Goal: Task Accomplishment & Management: Manage account settings

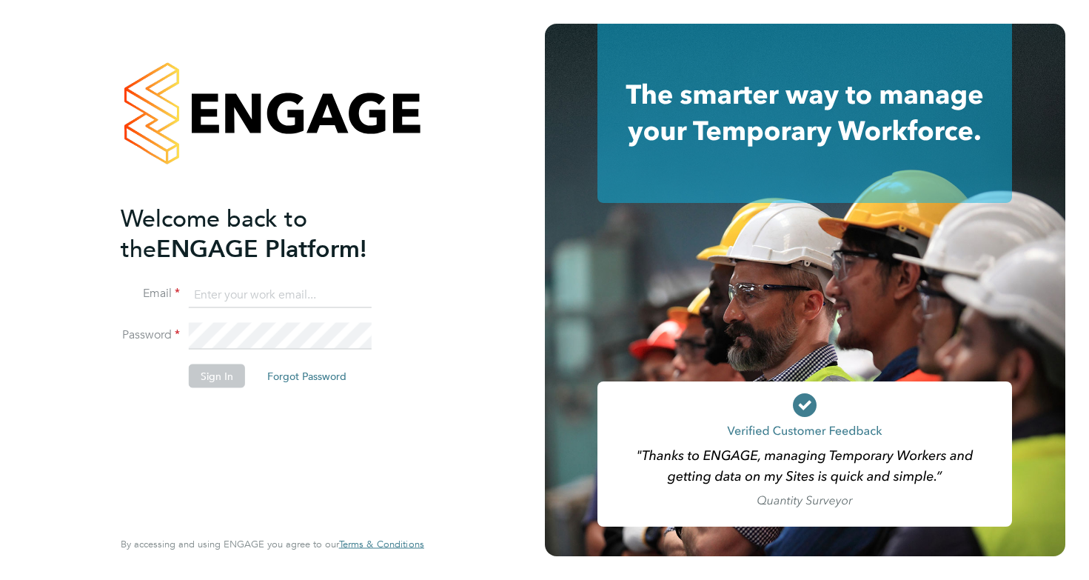
type input "[EMAIL_ADDRESS][DOMAIN_NAME]"
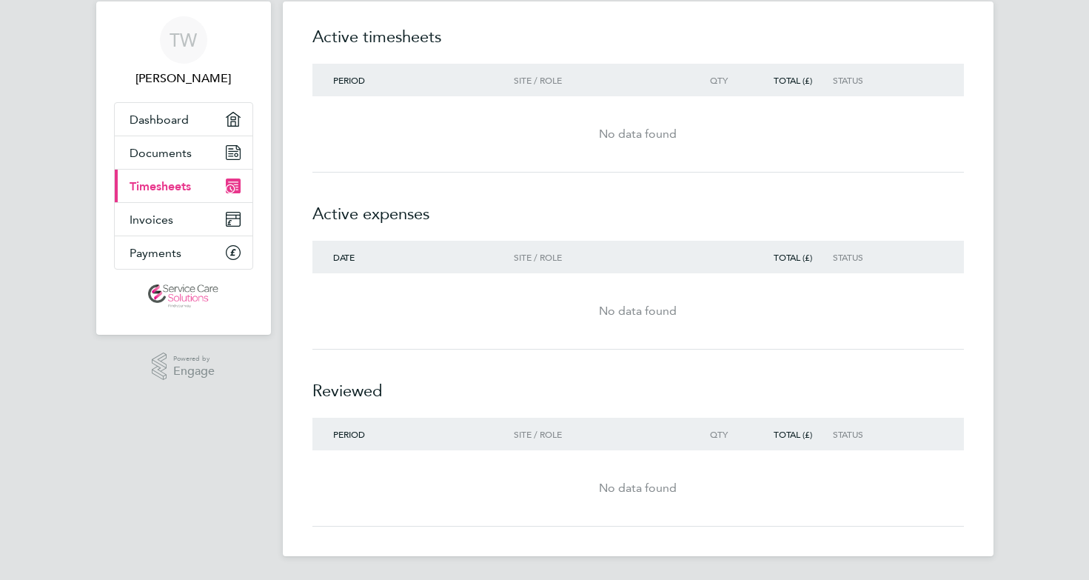
scroll to position [40, 0]
click at [176, 185] on span "Timesheets" at bounding box center [160, 186] width 61 height 14
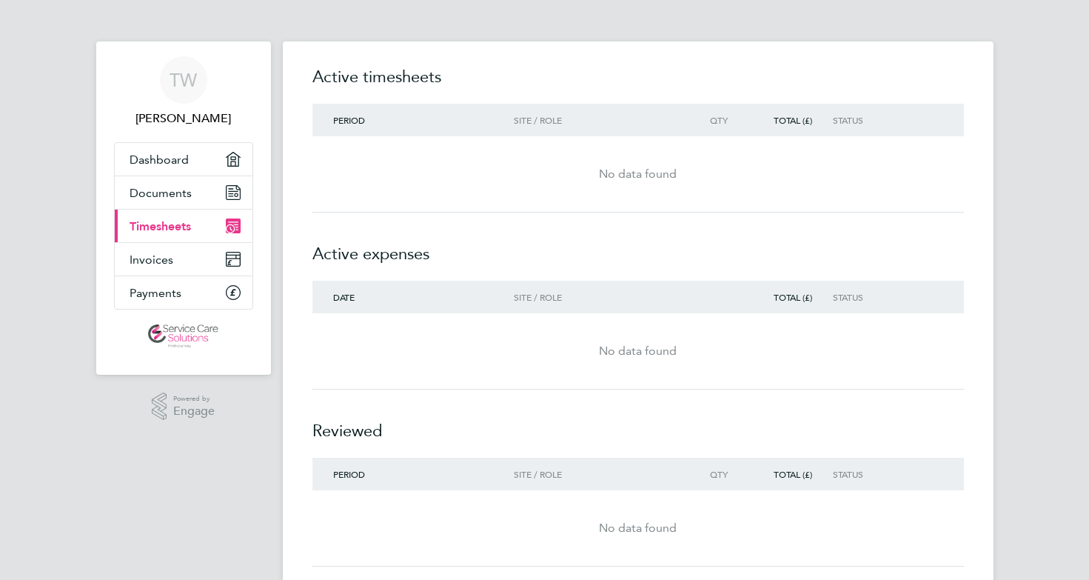
click at [175, 227] on span "Timesheets" at bounding box center [160, 226] width 61 height 14
click at [463, 154] on div "No data found" at bounding box center [639, 173] width 652 height 53
click at [367, 117] on div "Period" at bounding box center [414, 120] width 202 height 10
click at [147, 190] on span "Documents" at bounding box center [161, 193] width 62 height 14
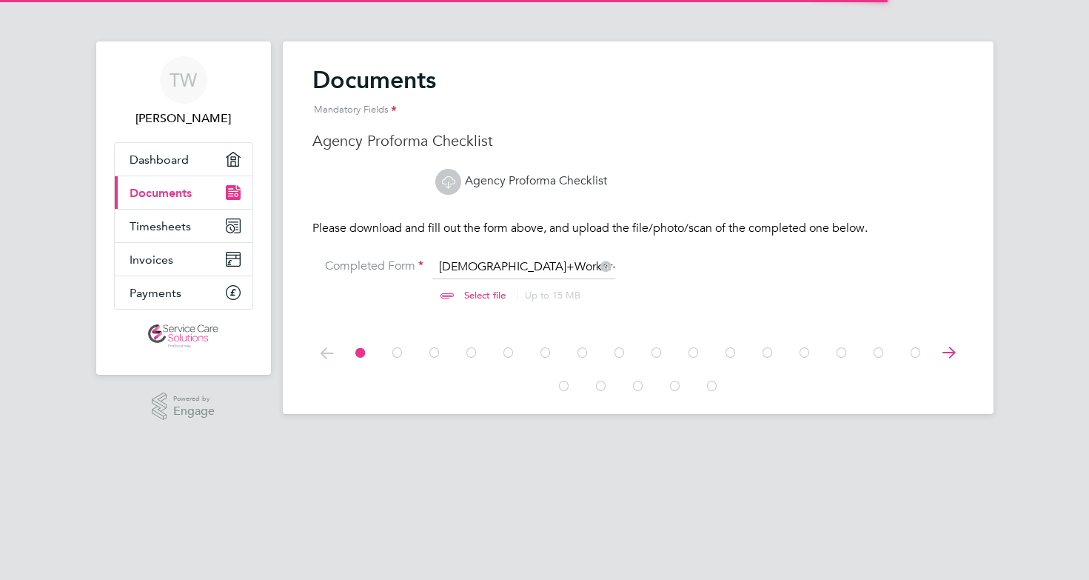
scroll to position [19, 184]
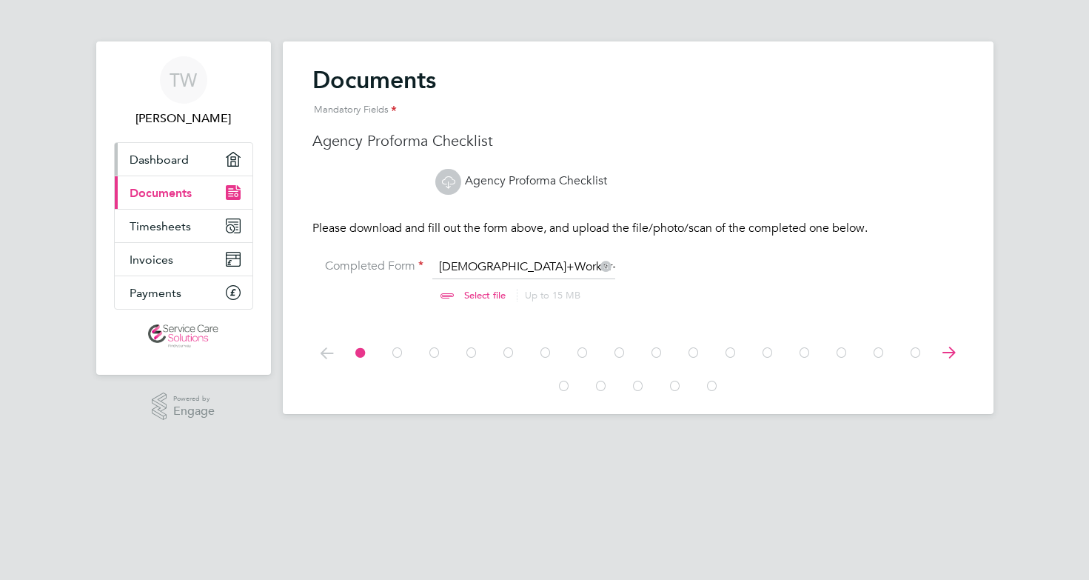
click at [185, 157] on span "Dashboard" at bounding box center [159, 160] width 59 height 14
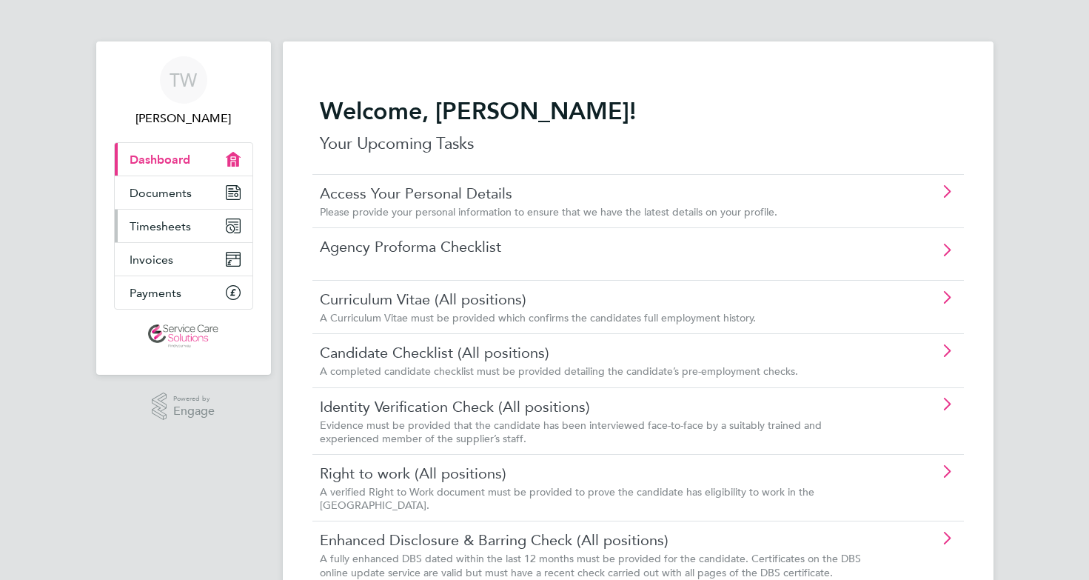
click at [141, 235] on link "Timesheets" at bounding box center [184, 226] width 138 height 33
